Goal: Find specific page/section

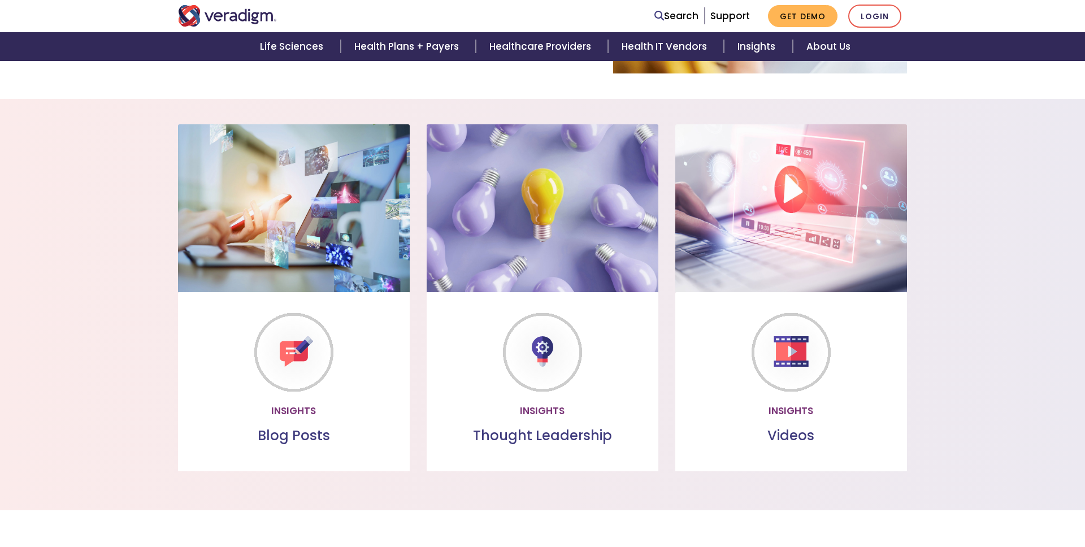
scroll to position [1471, 0]
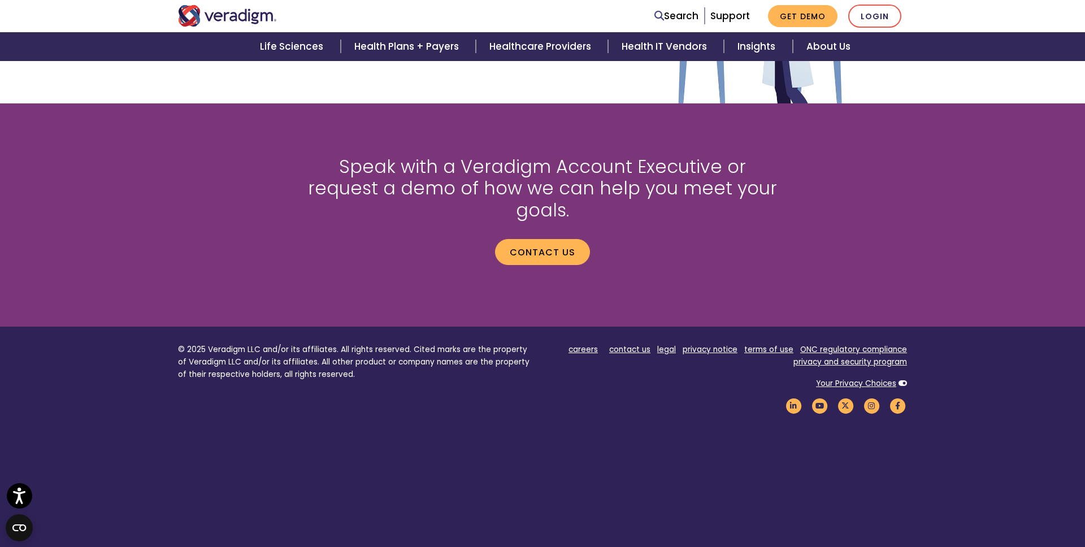
click at [668, 344] on li "legal" at bounding box center [666, 350] width 19 height 12
click at [668, 344] on link "legal" at bounding box center [666, 349] width 19 height 11
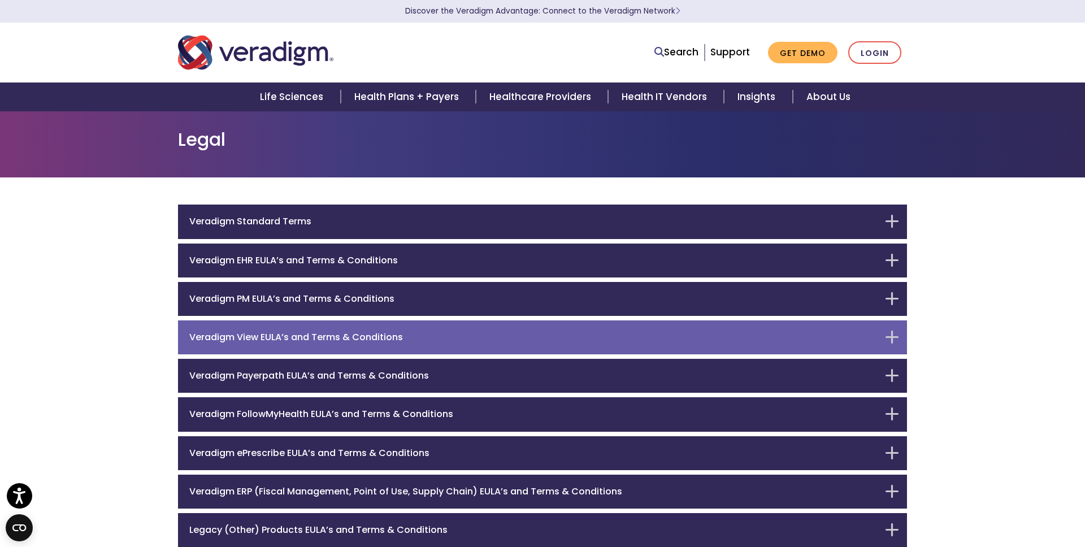
click at [362, 332] on h6 "Veradigm View EULA’s and Terms & Conditions" at bounding box center [533, 337] width 689 height 11
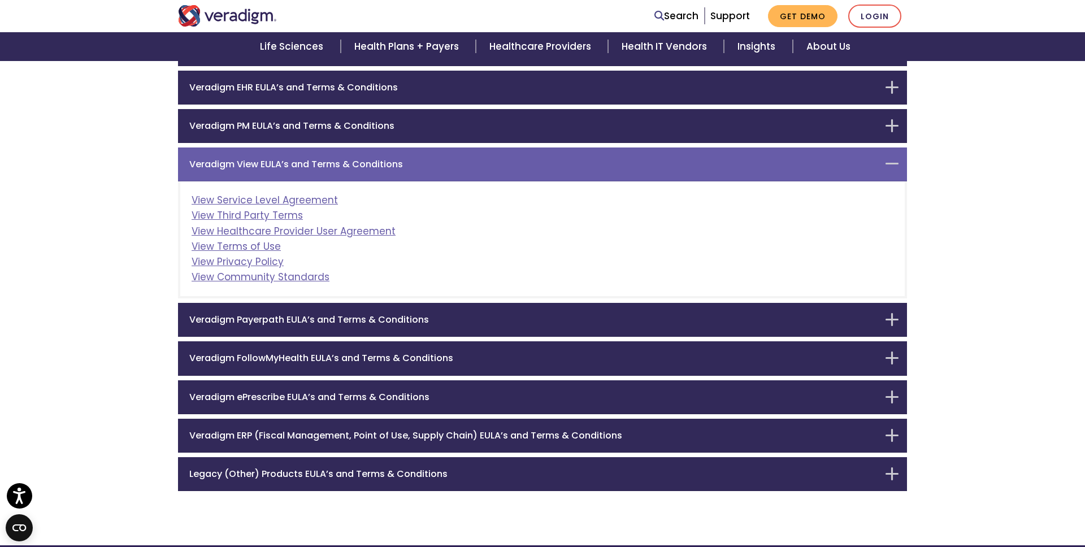
scroll to position [206, 0]
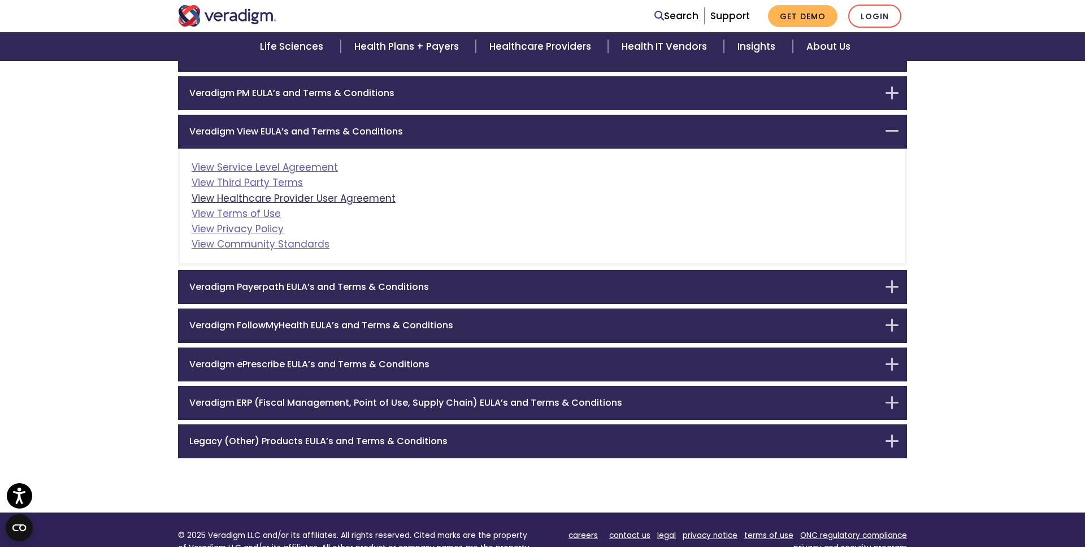
click at [330, 203] on link "View Healthcare Provider User Agreement" at bounding box center [294, 199] width 204 height 14
